Goal: Task Accomplishment & Management: Use online tool/utility

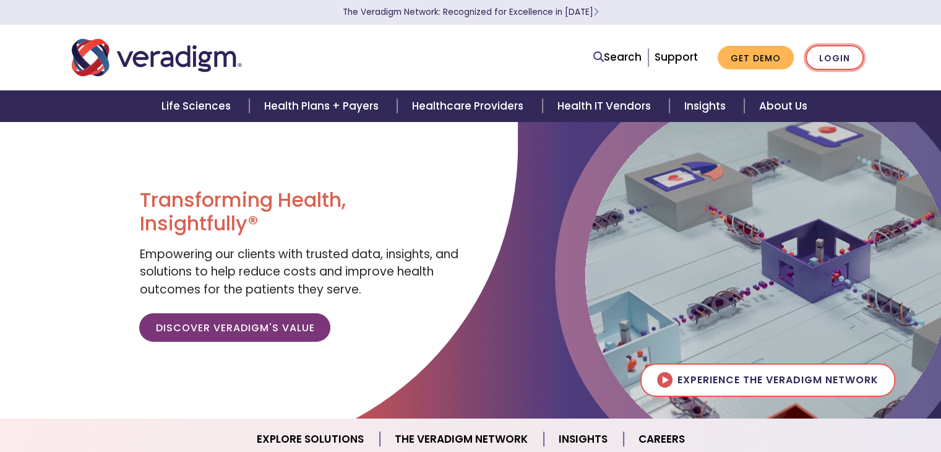
click at [837, 53] on link "Login" at bounding box center [835, 57] width 58 height 25
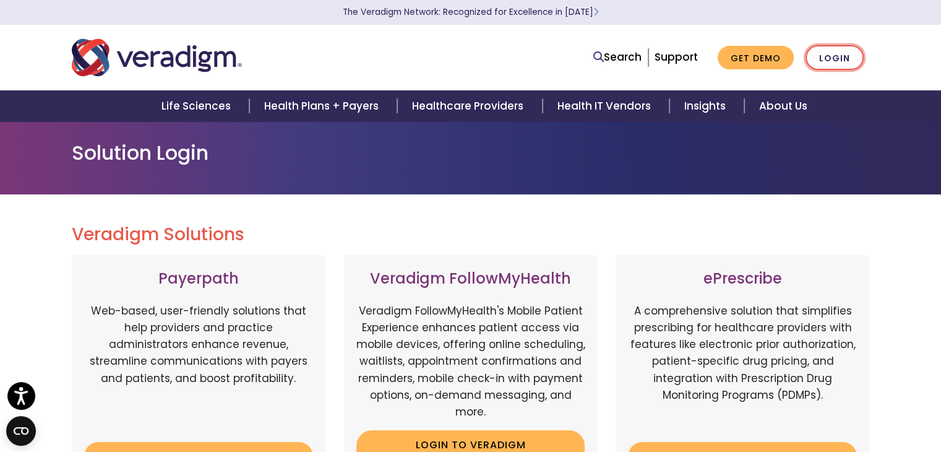
click at [838, 59] on link "Login" at bounding box center [835, 57] width 58 height 25
click at [833, 58] on link "Login" at bounding box center [835, 57] width 58 height 25
click at [834, 61] on link "Login" at bounding box center [835, 57] width 58 height 25
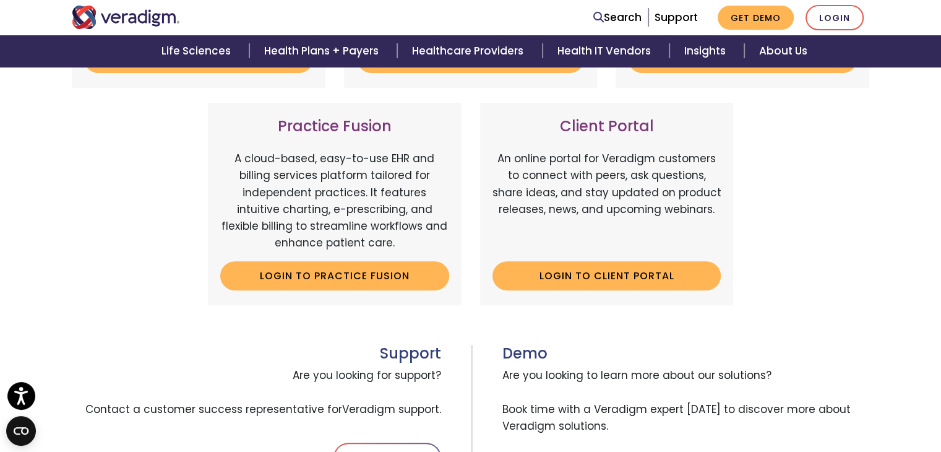
scroll to position [389, 0]
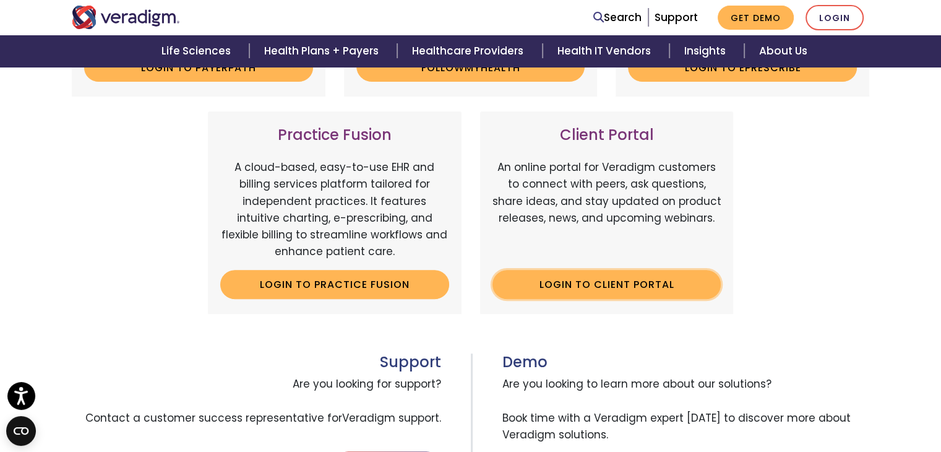
click at [611, 288] on link "Login to Client Portal" at bounding box center [607, 284] width 229 height 28
